Goal: Understand process/instructions: Learn about a topic

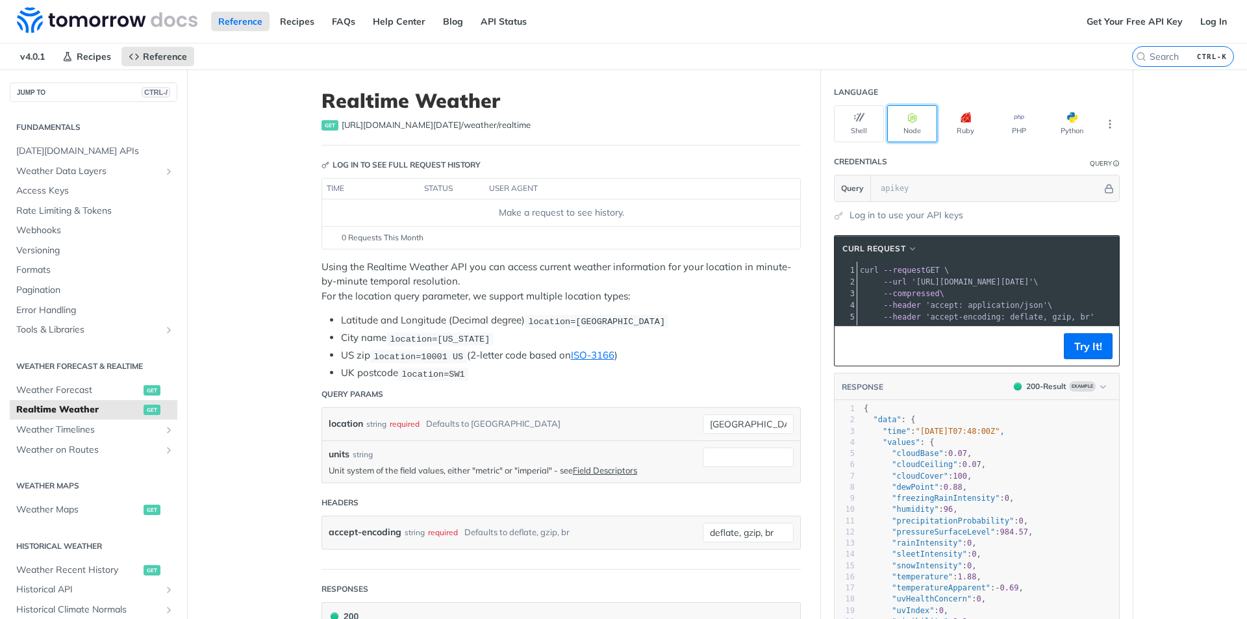
click at [910, 135] on button "Node" at bounding box center [912, 123] width 50 height 37
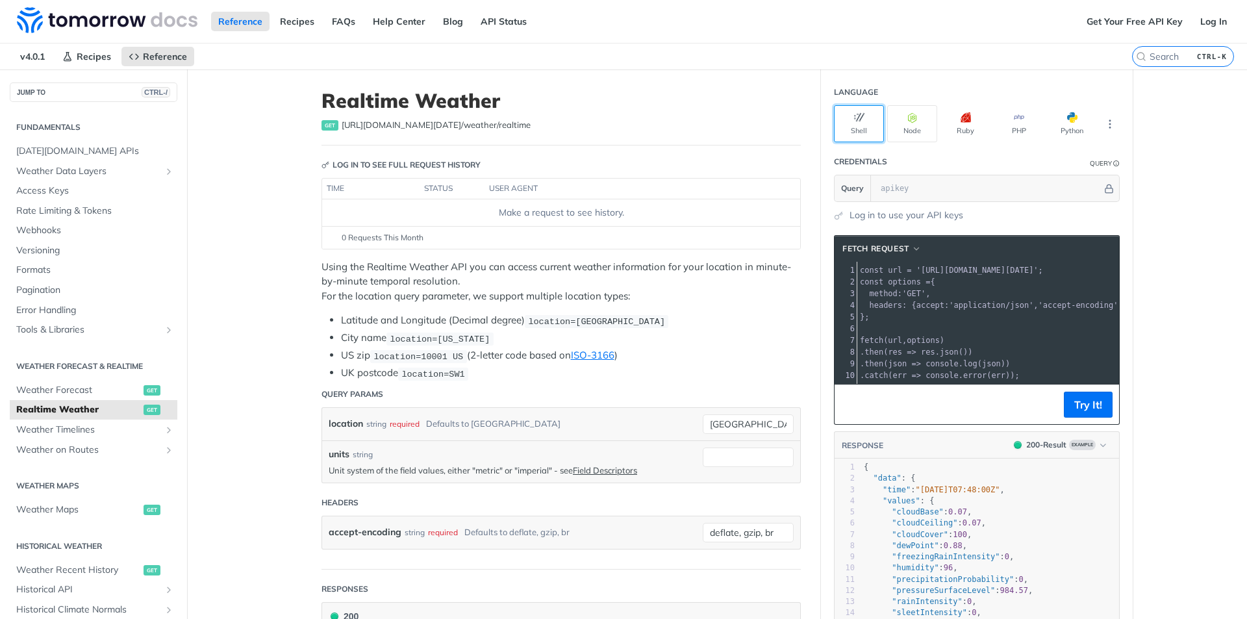
click at [865, 120] on button "Shell" at bounding box center [859, 123] width 50 height 37
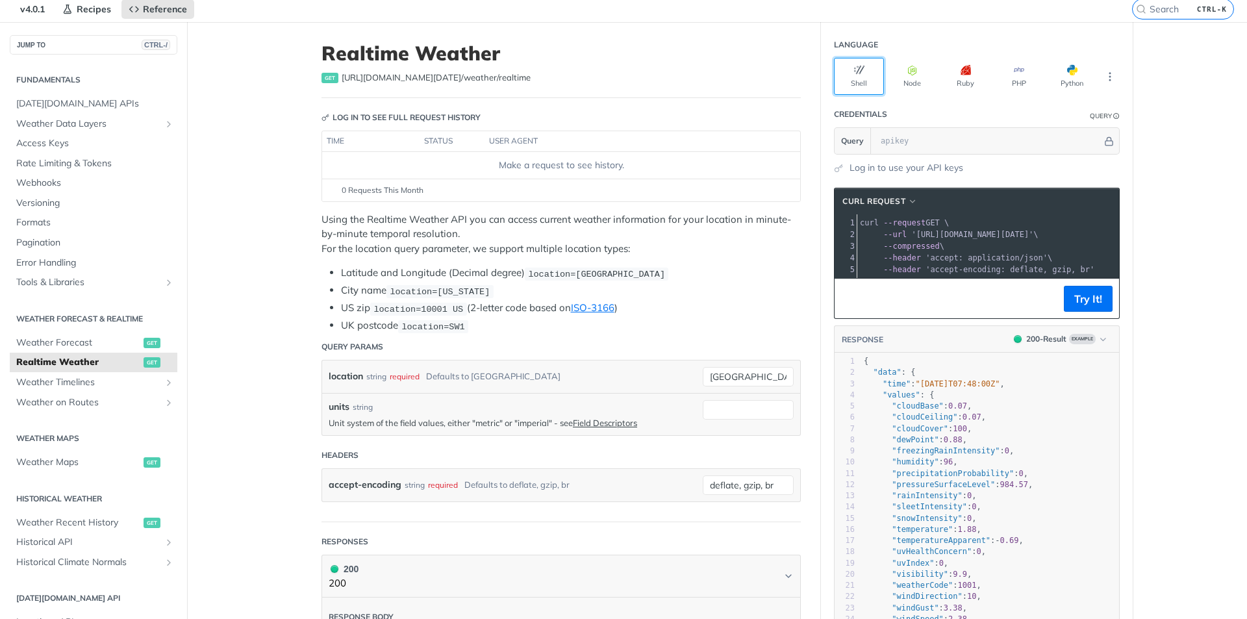
scroll to position [195, 0]
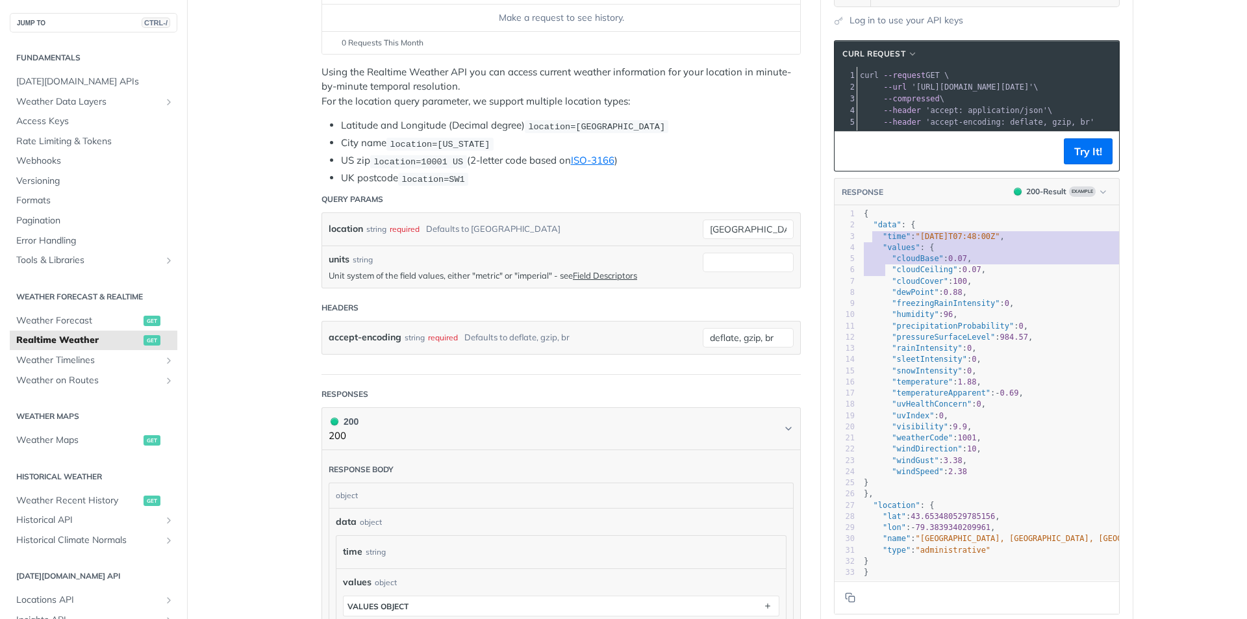
type textarea ""time": "[DATE]T07:48:00Z", "values": { "cloudBase": 0.07, "cloudCeiling": 0.07…"
drag, startPoint x: 882, startPoint y: 283, endPoint x: 1053, endPoint y: 396, distance: 205.2
click at [1018, 401] on div "1 { 2 "data" : { 3 "time" : "[DATE]T07:48:00Z" , 4 "values" : { 5 "cloudBase" :…" at bounding box center [1013, 394] width 305 height 370
type textarea ""uvHealthConcern": 0,"
click at [1053, 399] on div "1 { 2 "data" : { 3 "time" : "[DATE]T07:48:00Z" , 4 "values" : { 5 "cloudBase" :…" at bounding box center [1013, 394] width 305 height 370
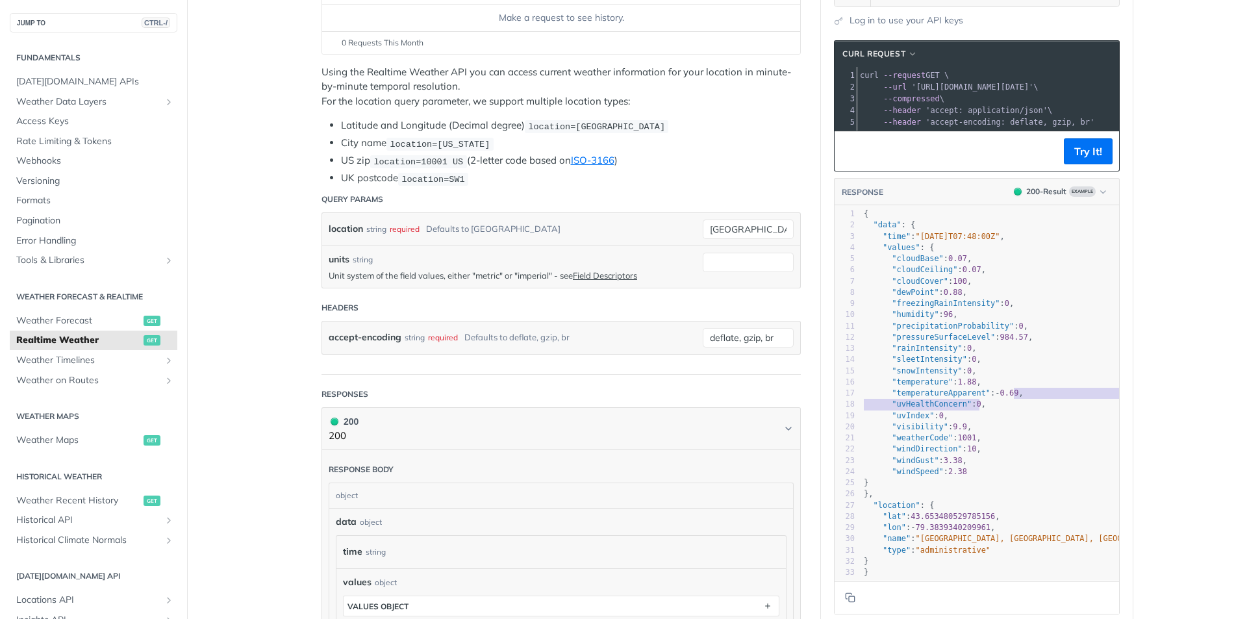
click at [1041, 298] on pre ""dewPoint" : 0.88 ," at bounding box center [1013, 292] width 305 height 11
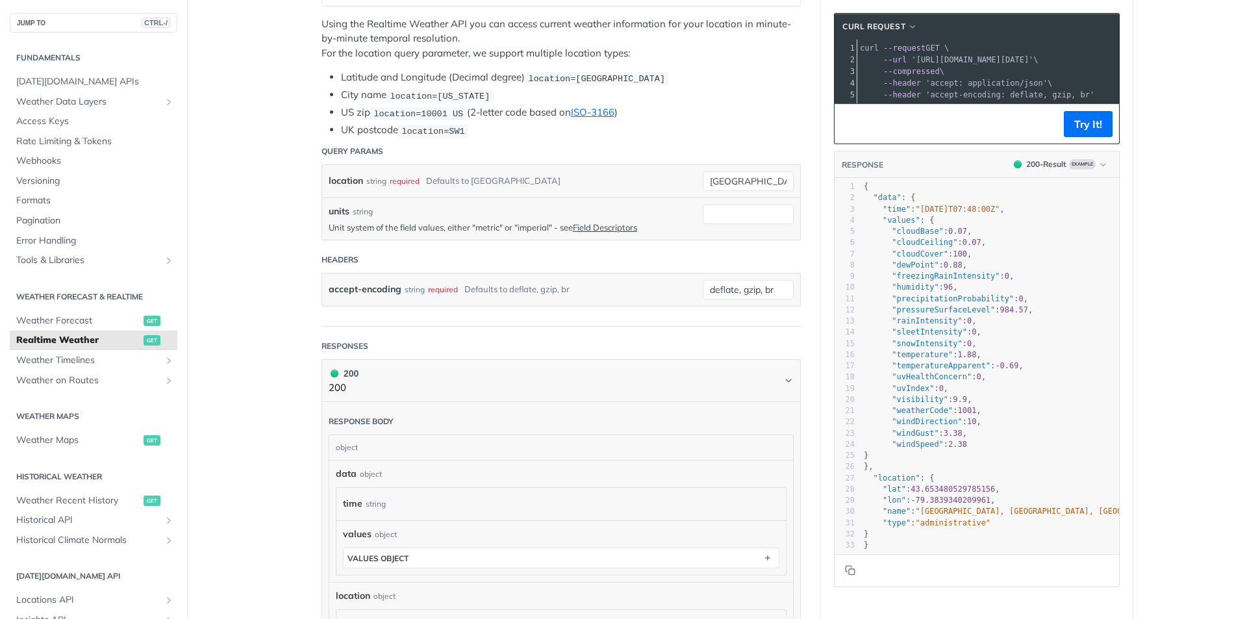
scroll to position [390, 0]
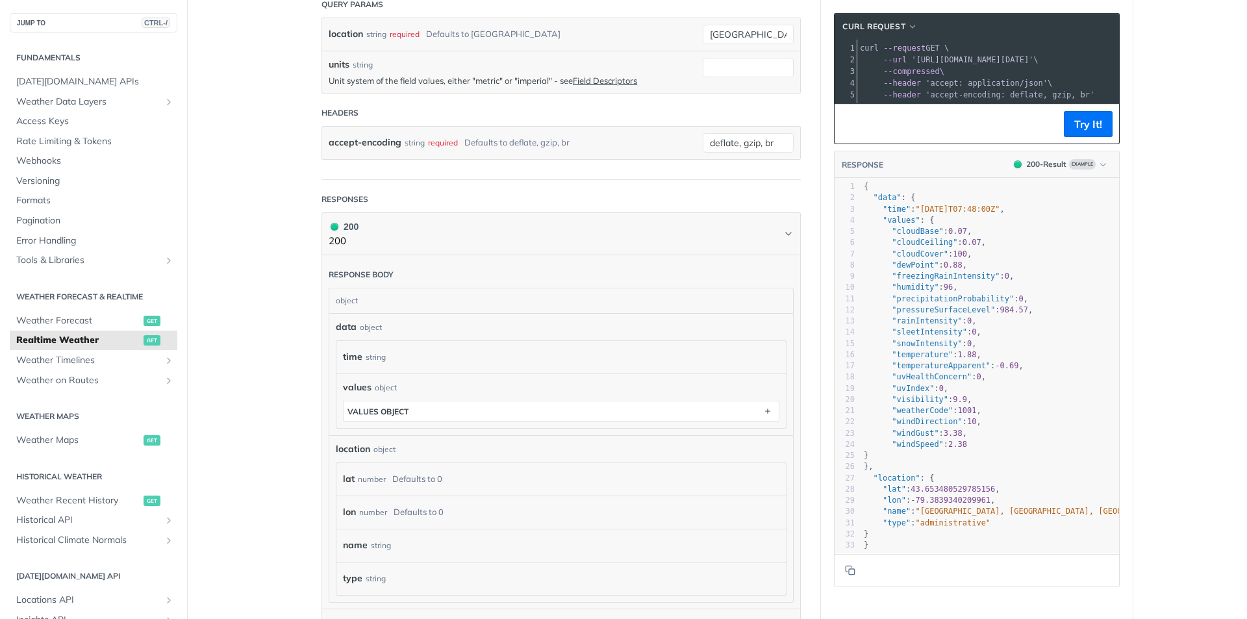
type textarea "": 0.07, "cloudCeiling": 0.07, "cloudCover": 100, "dewPoint": 0.88, "freezingRa…"
click at [1008, 402] on div "1 { 2 "data" : { 3 "time" : "[DATE]T07:48:00Z" , 4 "values" : { 5 "cloudBase" :…" at bounding box center [1013, 366] width 305 height 370
type textarea ""weatherCode": 1001,"
drag, startPoint x: 1039, startPoint y: 416, endPoint x: 1047, endPoint y: 371, distance: 46.1
click at [1039, 413] on div "1 { 2 "data" : { 3 "time" : "[DATE]T07:48:00Z" , 4 "values" : { 5 "cloudBase" :…" at bounding box center [1013, 366] width 305 height 370
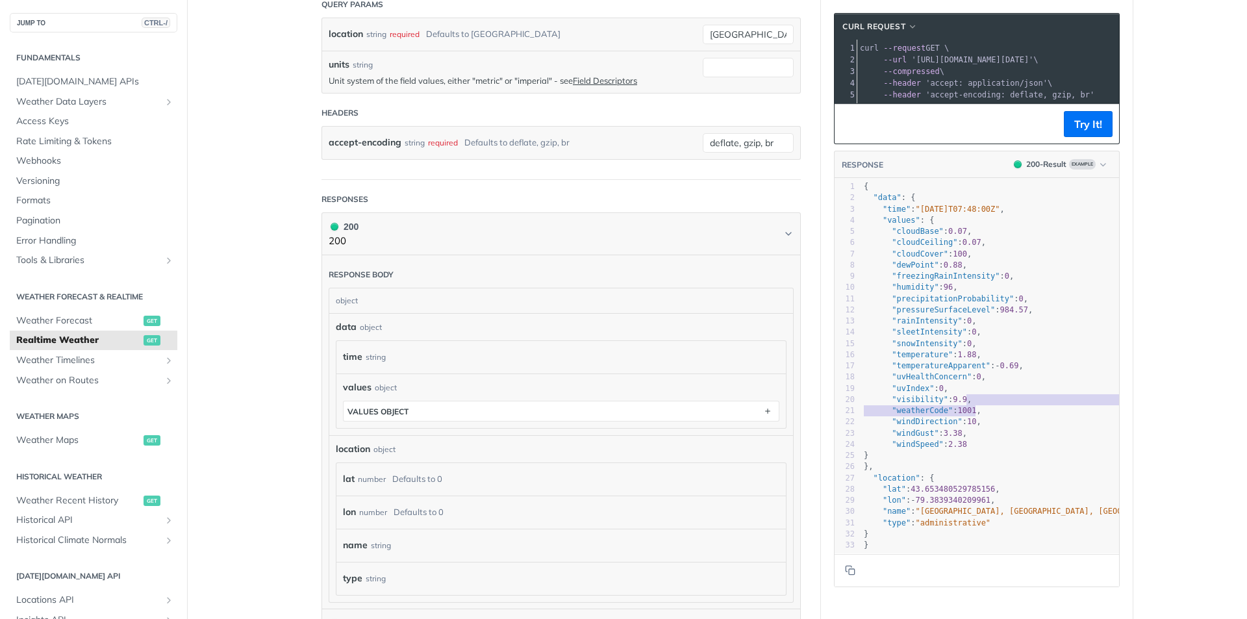
drag, startPoint x: 999, startPoint y: 268, endPoint x: 1014, endPoint y: 315, distance: 49.3
click at [1011, 309] on div "1 { 2 "data" : { 3 "time" : "[DATE]T07:48:00Z" , 4 "values" : { 5 "cloudBase" :…" at bounding box center [1013, 366] width 305 height 370
type textarea ""dewPoint": 0.88, "freezingRainIntensity": 0, "humidity": 96, "precipitationPro…"
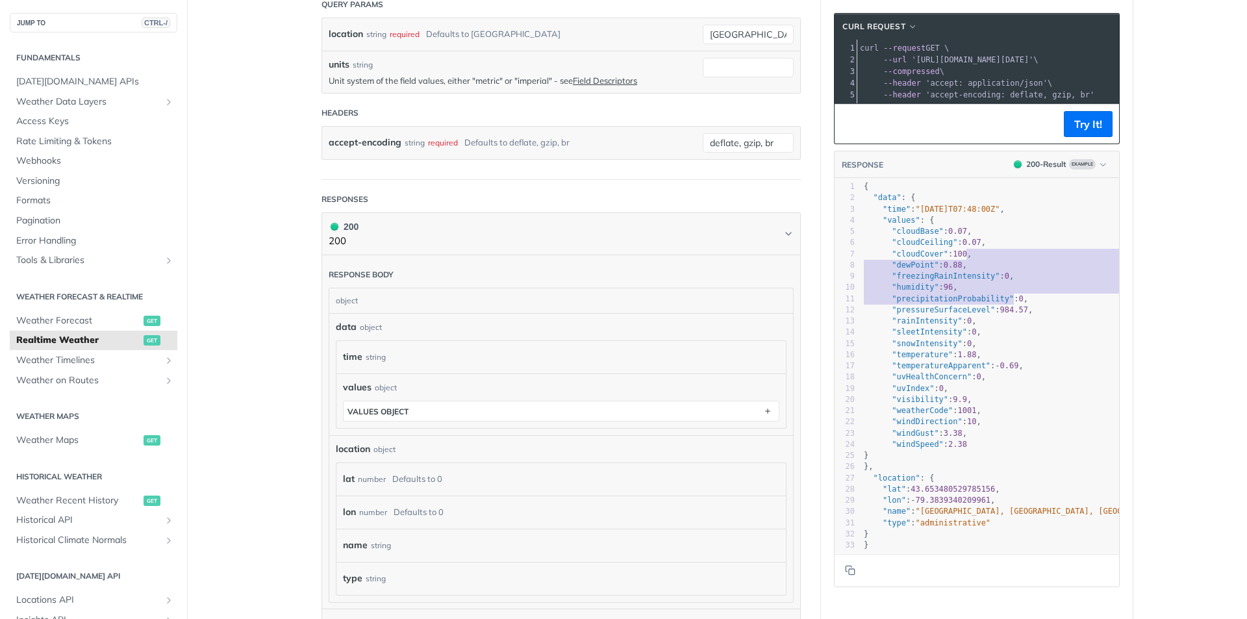
click at [1037, 338] on pre ""sleetIntensity" : 0 ," at bounding box center [1013, 332] width 305 height 11
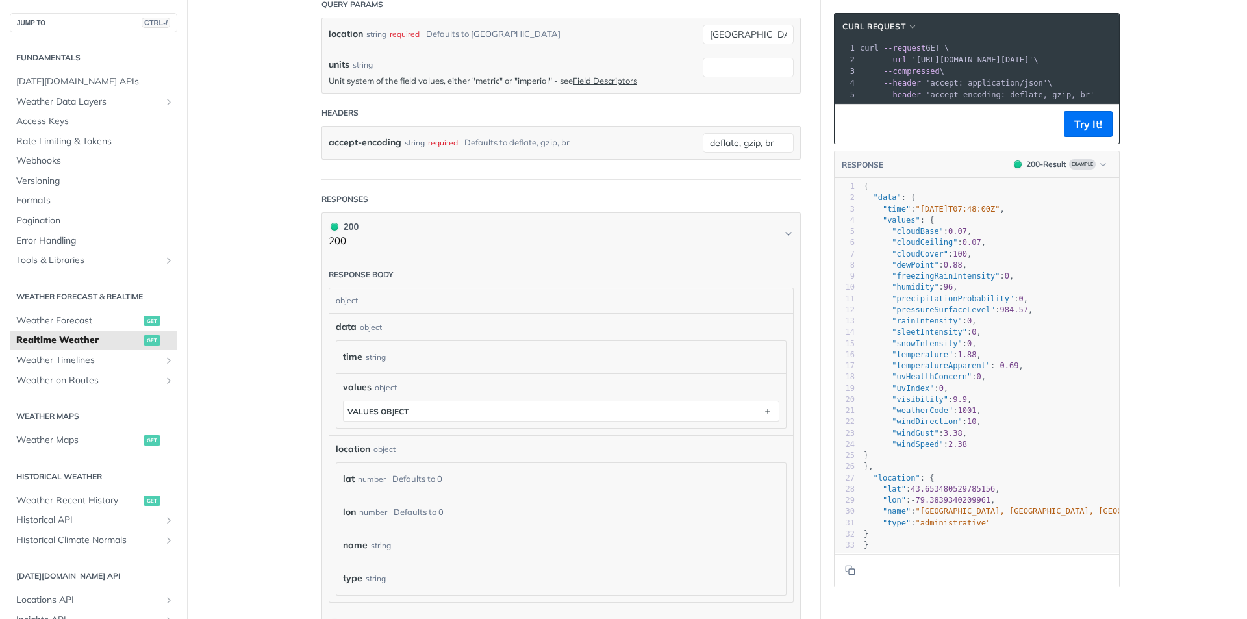
drag, startPoint x: 982, startPoint y: 312, endPoint x: 1003, endPoint y: 370, distance: 61.1
click at [989, 360] on div "1 { 2 "data" : { 3 "time" : "[DATE]T07:48:00Z" , 4 "values" : { 5 "cloudBase" :…" at bounding box center [1013, 366] width 305 height 370
type textarea ""cloudCeiling": 0.07, "cloudCover": 100, "dewPoint": 0.88, "freezingRainIntensi…"
click at [1003, 361] on pre ""temperature" : 1.88 ," at bounding box center [1013, 355] width 305 height 11
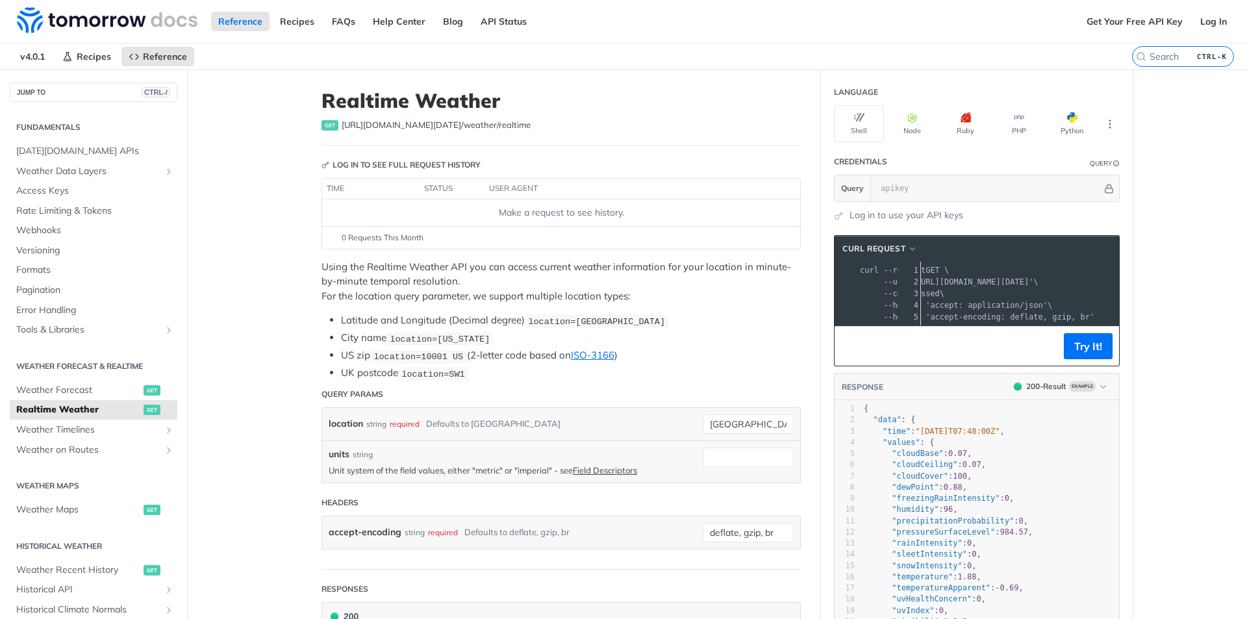
scroll to position [0, 64]
